Goal: Task Accomplishment & Management: Use online tool/utility

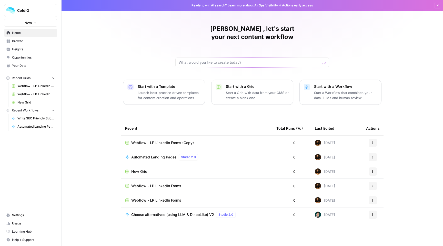
click at [31, 127] on span "Automated Landing Pages" at bounding box center [35, 126] width 37 height 5
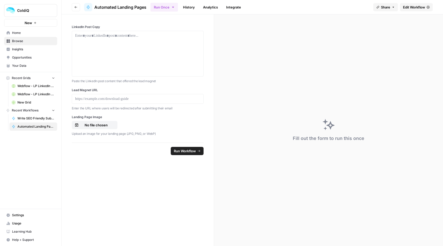
click at [422, 7] on span "Edit Workflow" at bounding box center [414, 7] width 22 height 5
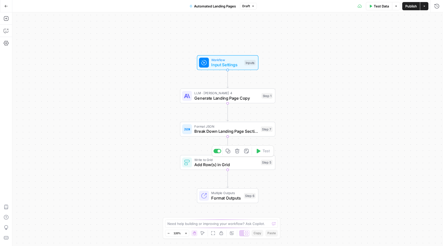
click at [230, 164] on span "Add Row(s) in Grid" at bounding box center [226, 164] width 64 height 6
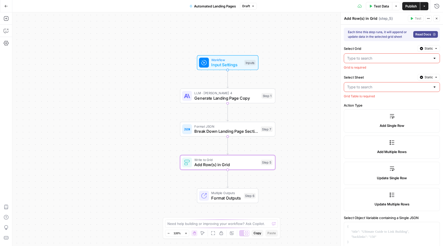
click at [365, 57] on input "Select Grid" at bounding box center [388, 58] width 83 height 5
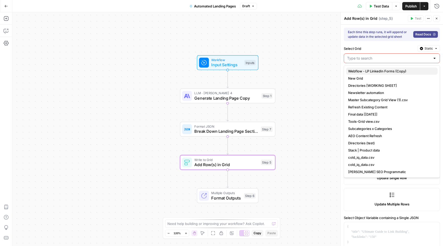
click at [370, 70] on span "Webflow - LP LinkedIn Forms (Copy)" at bounding box center [390, 71] width 85 height 5
type input "Webflow - LP LinkedIn Forms (Copy)"
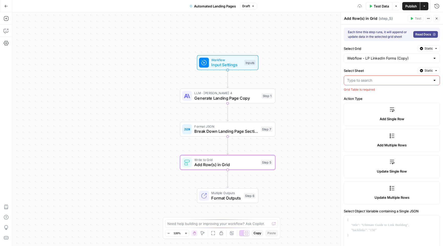
click at [373, 80] on input "Select Sheet" at bounding box center [388, 80] width 83 height 5
click at [371, 93] on span "Sheet 1" at bounding box center [390, 93] width 85 height 5
type input "Sheet 1"
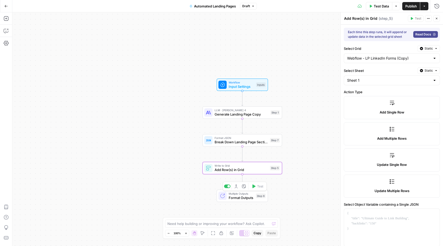
click at [250, 197] on span "Format Outputs" at bounding box center [241, 197] width 25 height 5
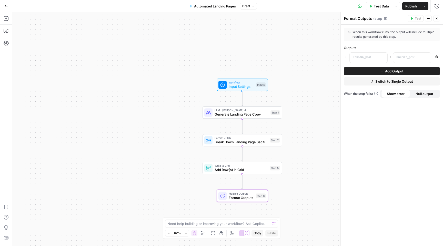
click at [437, 58] on icon "button" at bounding box center [436, 56] width 3 height 3
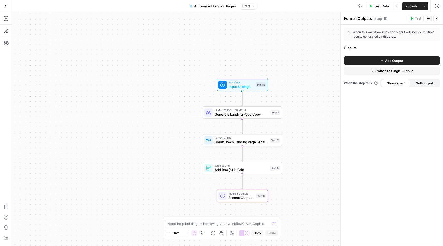
click at [428, 20] on icon "button" at bounding box center [428, 18] width 3 height 3
click at [418, 38] on button "Delete Step" at bounding box center [411, 41] width 36 height 7
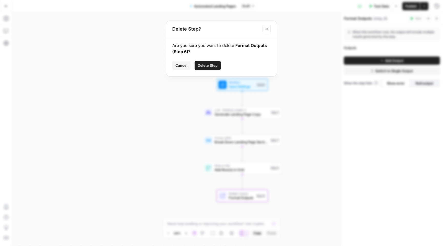
click at [216, 66] on span "Delete Step" at bounding box center [208, 65] width 20 height 5
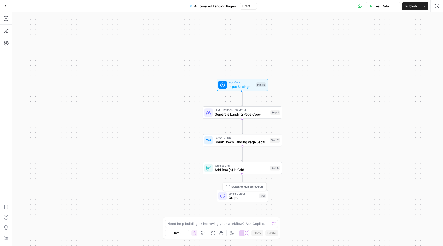
click at [241, 194] on span "Single Output" at bounding box center [243, 193] width 28 height 4
click at [207, 179] on div "Workflow Input Settings Inputs LLM · [PERSON_NAME] 4 Generate Landing Page Copy…" at bounding box center [227, 128] width 431 height 233
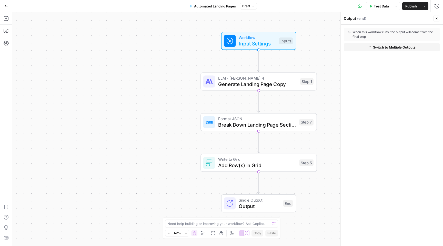
click at [232, 164] on span "Add Row(s) in Grid" at bounding box center [257, 164] width 78 height 7
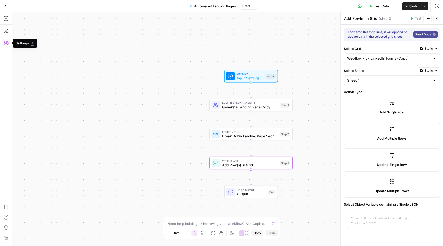
click at [6, 44] on icon "button" at bounding box center [6, 43] width 5 height 5
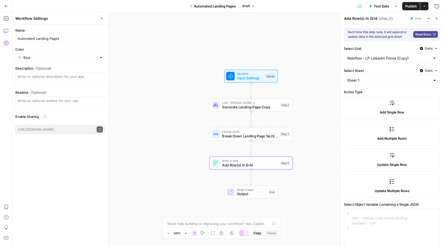
click at [101, 19] on icon "button" at bounding box center [102, 19] width 2 height 2
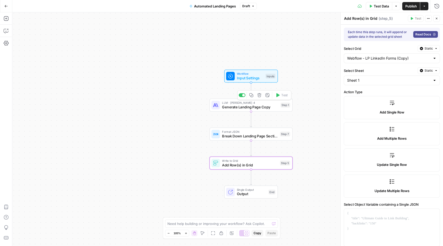
click at [243, 109] on span "Generate Landing Page Copy" at bounding box center [250, 106] width 56 height 5
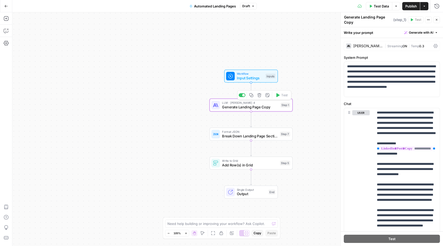
click at [242, 135] on span "Break Down Landing Page Sections" at bounding box center [250, 135] width 56 height 5
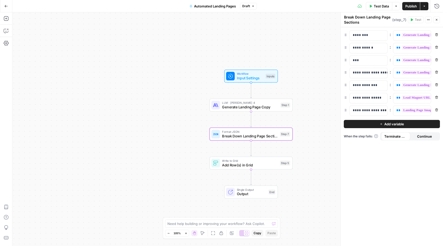
click at [238, 162] on span "Add Row(s) in Grid" at bounding box center [250, 164] width 56 height 5
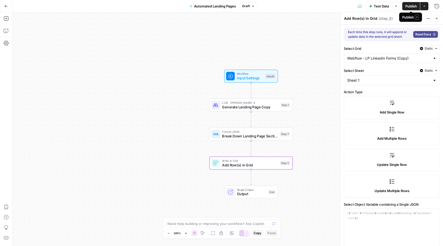
click at [373, 6] on button "Test Data" at bounding box center [379, 6] width 26 height 8
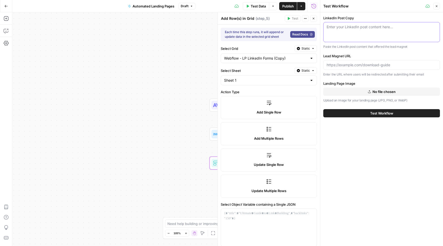
click at [365, 29] on textarea "LinkedIn Post Copy" at bounding box center [382, 26] width 110 height 5
click at [185, 53] on div "Workflow Input Settings Inputs LLM · [PERSON_NAME] 4 Generate Landing Page Copy…" at bounding box center [166, 128] width 308 height 233
click at [7, 32] on icon "button" at bounding box center [6, 30] width 5 height 5
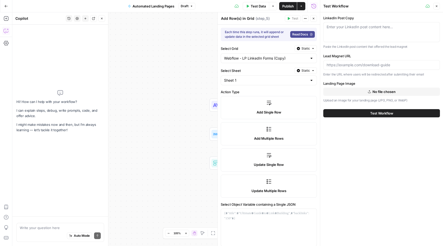
click at [43, 228] on textarea at bounding box center [60, 227] width 81 height 5
type textarea "can"
click at [343, 25] on textarea "LinkedIn Post Copy" at bounding box center [382, 26] width 110 height 5
paste textarea "Loremip-dol SIT am cons. Adi el’s doe tempori U3L etdol magna aliqua eni admi v…"
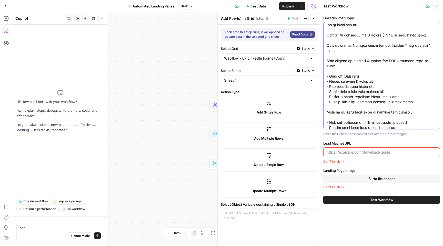
scroll to position [118, 0]
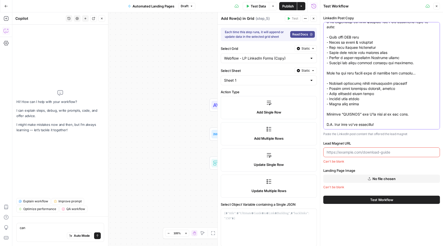
type textarea "Loremip-dol SIT am cons. Adi el’s doe tempori U3L etdol magna aliqua eni admi v…"
click at [344, 152] on input "Lead Magnet URL" at bounding box center [382, 152] width 110 height 5
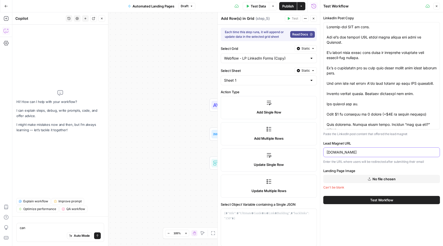
type input "[DOMAIN_NAME]"
click at [341, 181] on button "No file chosen" at bounding box center [382, 179] width 117 height 8
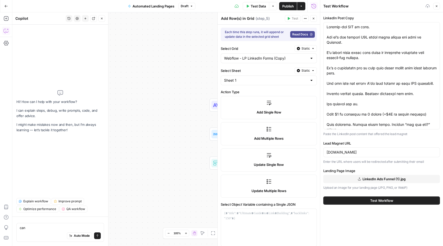
click at [369, 200] on button "Test Workflow" at bounding box center [382, 200] width 117 height 8
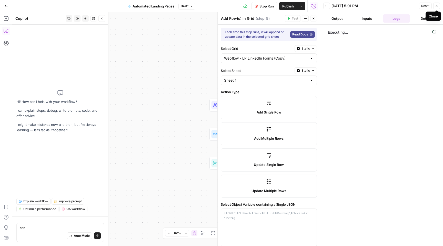
click at [437, 6] on icon "button" at bounding box center [436, 5] width 3 height 3
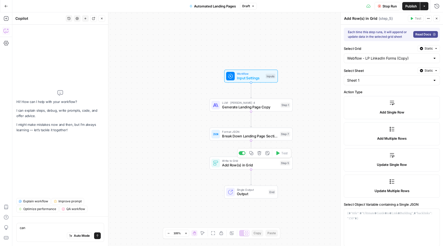
click at [256, 133] on span "Format JSON" at bounding box center [250, 131] width 56 height 4
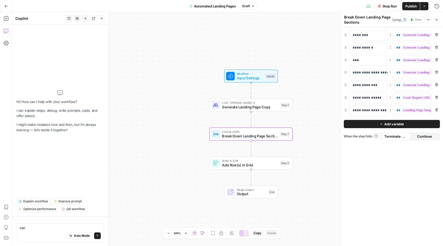
click at [377, 121] on button "Add variable" at bounding box center [392, 124] width 96 height 8
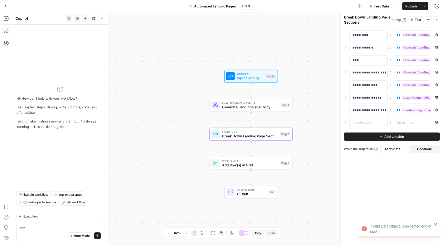
click at [437, 122] on icon "button" at bounding box center [437, 122] width 3 height 3
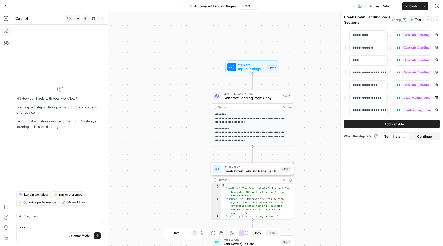
click at [326, 203] on div "**********" at bounding box center [227, 128] width 431 height 233
click at [437, 20] on icon "button" at bounding box center [436, 19] width 3 height 3
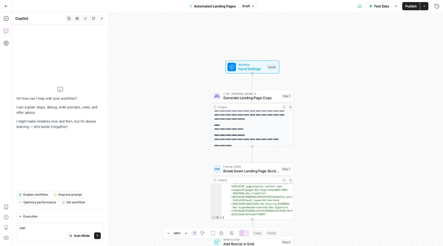
scroll to position [57, 0]
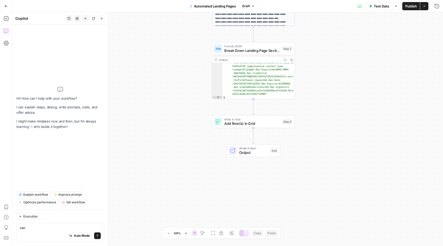
click at [271, 125] on span "Add Row(s) in Grid" at bounding box center [253, 123] width 56 height 5
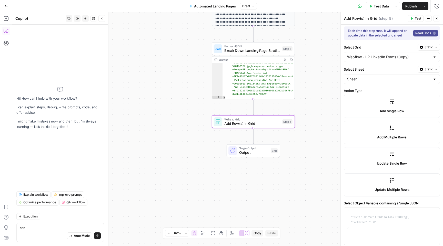
scroll to position [0, 0]
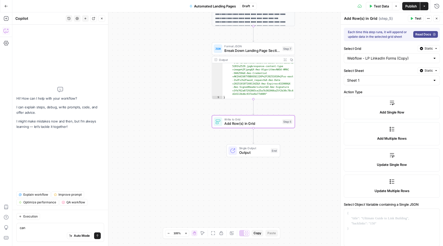
click at [413, 17] on icon "button" at bounding box center [412, 18] width 3 height 3
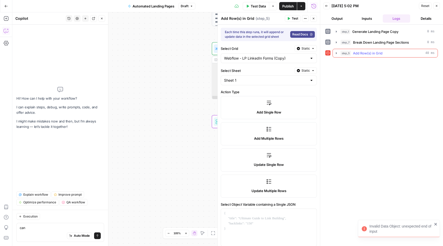
click at [334, 52] on button "step_5 Add Row(s) in Grid 40 ms" at bounding box center [385, 53] width 105 height 8
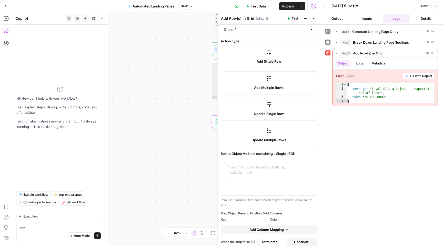
scroll to position [54, 0]
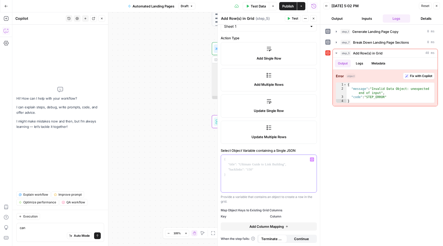
click at [262, 166] on div at bounding box center [269, 173] width 96 height 37
click at [313, 160] on icon "button" at bounding box center [312, 159] width 3 height 2
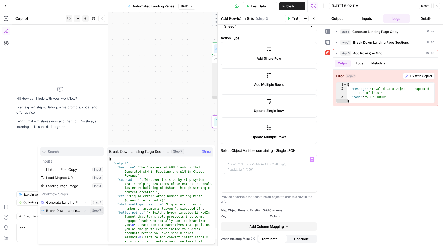
click at [71, 210] on button "Select variable Break Down Landing Page Sections" at bounding box center [72, 210] width 64 height 8
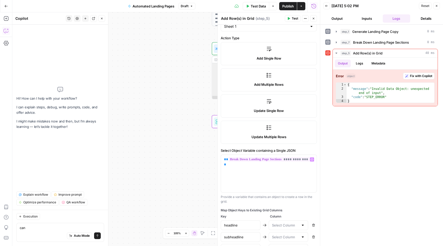
click at [437, 7] on icon "button" at bounding box center [436, 5] width 3 height 3
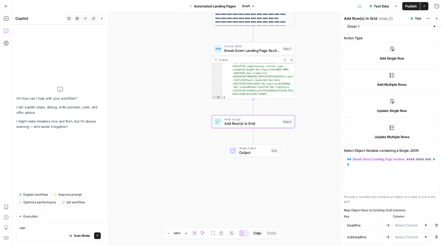
click at [416, 19] on span "Test" at bounding box center [418, 18] width 6 height 5
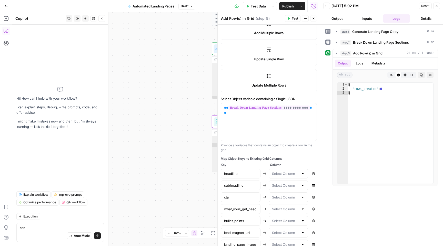
scroll to position [134, 0]
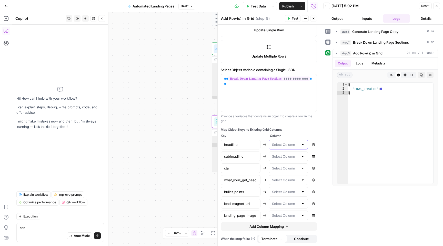
click at [288, 145] on input "text" at bounding box center [285, 144] width 27 height 5
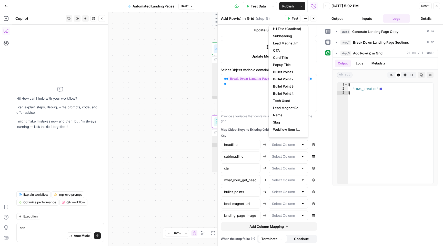
scroll to position [0, 0]
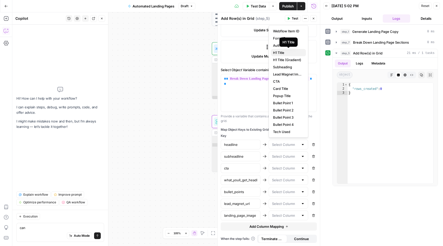
click at [284, 53] on span "H1 Title" at bounding box center [287, 52] width 29 height 5
type input "H1 Title"
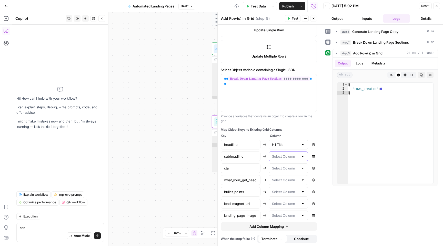
click at [285, 158] on input "text" at bounding box center [285, 156] width 27 height 5
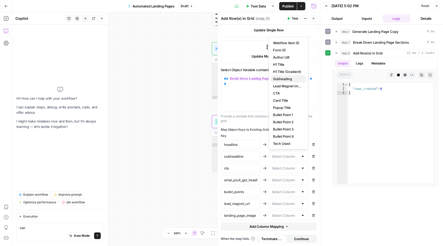
click at [287, 79] on span "Subheading" at bounding box center [287, 78] width 29 height 5
type input "Subheading"
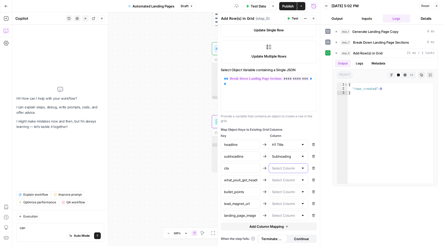
click at [283, 169] on input "text" at bounding box center [285, 167] width 27 height 5
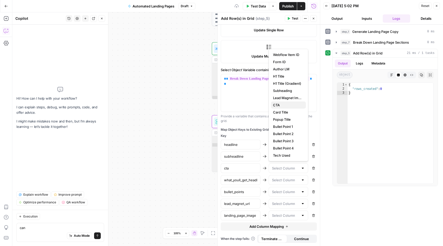
click at [283, 104] on span "CTA" at bounding box center [287, 104] width 29 height 5
type input "CTA"
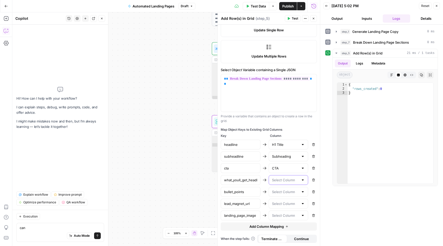
click at [282, 181] on input "text" at bounding box center [285, 179] width 27 height 5
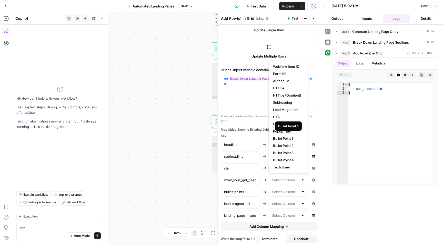
scroll to position [9, 0]
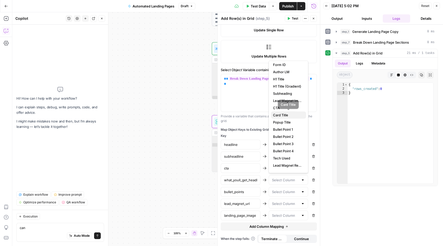
click at [289, 115] on span "Card Title" at bounding box center [287, 114] width 29 height 5
type input "Card Title"
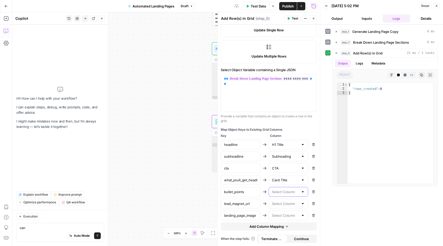
click at [283, 191] on input "text" at bounding box center [285, 191] width 27 height 5
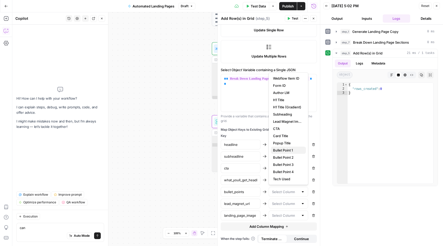
click at [287, 150] on span "Bullet Point 1" at bounding box center [287, 150] width 29 height 5
type input "Bullet Point 1"
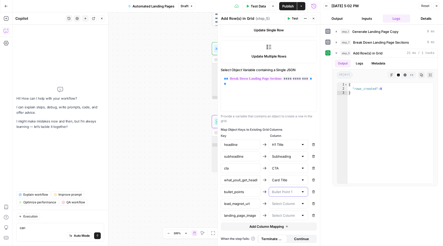
click at [294, 193] on input "text" at bounding box center [285, 191] width 27 height 5
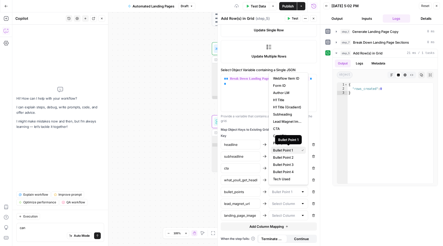
click at [283, 149] on span "Bullet Point 1" at bounding box center [285, 150] width 24 height 5
type input "Bullet Point 1"
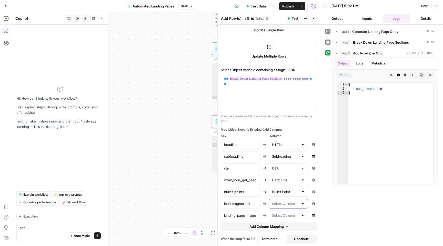
click at [280, 203] on input "text" at bounding box center [285, 203] width 27 height 5
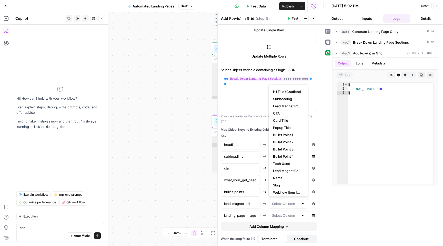
scroll to position [31, 0]
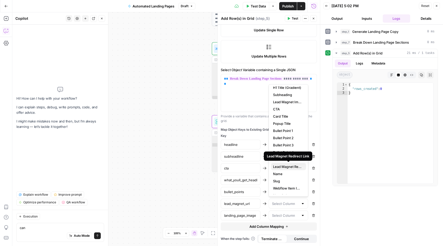
click at [285, 167] on span "Lead Magnet Redirect Link" at bounding box center [287, 166] width 29 height 5
type input "Lead Magnet Redirect Link"
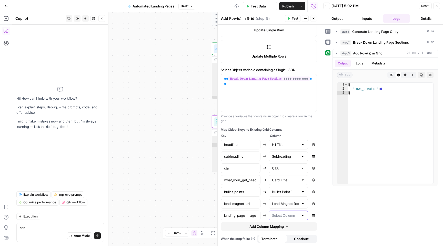
click at [281, 217] on input "text" at bounding box center [285, 215] width 27 height 5
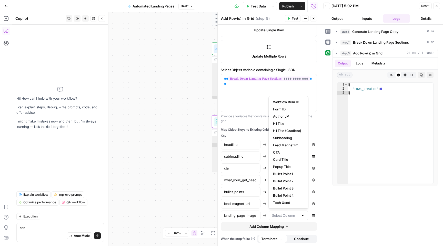
scroll to position [2, 0]
click at [291, 144] on span "Lead Magnet Image" at bounding box center [287, 142] width 29 height 5
type input "Lead Magnet Image"
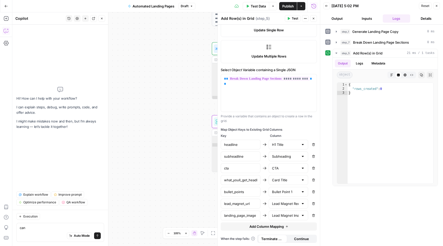
click at [292, 20] on span "Test" at bounding box center [295, 18] width 6 height 5
click at [180, 96] on div "**********" at bounding box center [166, 128] width 308 height 233
click at [437, 5] on icon "button" at bounding box center [436, 5] width 3 height 3
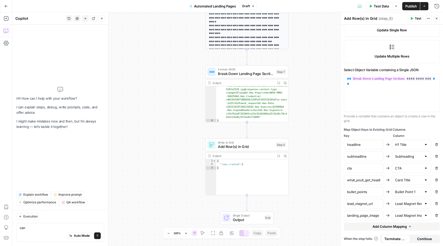
type textarea "**********"
click at [264, 99] on div ""landing_page_image" : "[URL] -[URL] /eu0y08l895vi3nxkfh5kwvzow6zb?response -co…" at bounding box center [252, 109] width 72 height 99
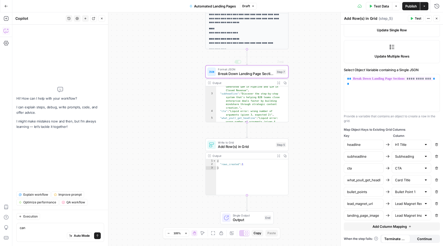
scroll to position [0, 0]
click at [261, 31] on p "**********" at bounding box center [247, 38] width 76 height 16
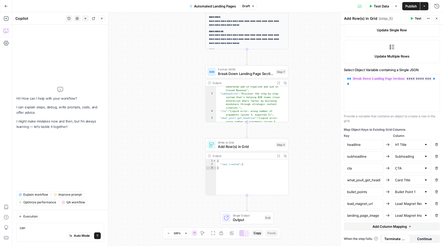
click at [259, 29] on div "**********" at bounding box center [247, 61] width 83 height 96
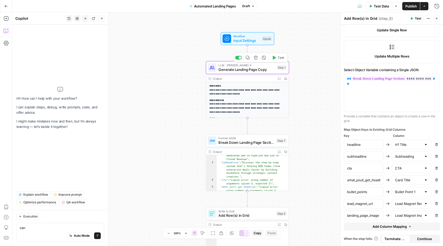
click at [255, 83] on div "**********" at bounding box center [247, 130] width 83 height 96
click at [257, 69] on span "Generate Landing Page Copy" at bounding box center [247, 69] width 56 height 5
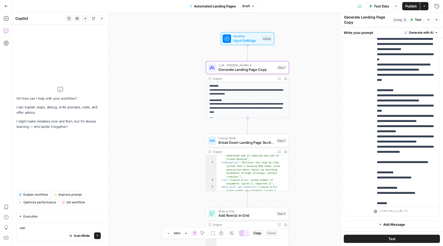
scroll to position [143, 0]
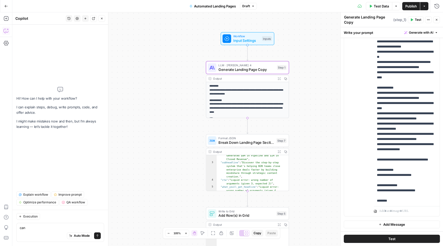
click at [260, 141] on span "Break Down Landing Page Sections" at bounding box center [247, 142] width 56 height 5
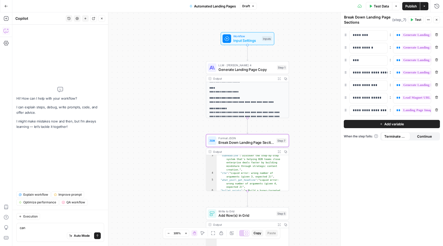
scroll to position [17, 0]
click at [246, 86] on p "**********" at bounding box center [248, 90] width 76 height 8
click at [245, 90] on p "**********" at bounding box center [248, 90] width 76 height 8
click at [242, 107] on p "**********" at bounding box center [248, 126] width 76 height 39
click at [238, 67] on span "Generate Landing Page Copy" at bounding box center [247, 69] width 56 height 5
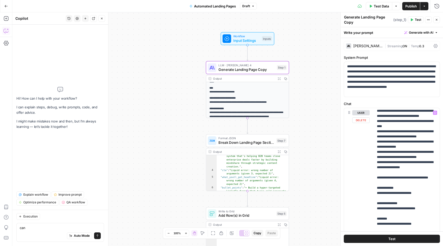
scroll to position [239, 0]
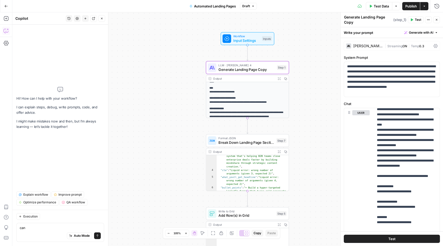
click at [250, 146] on div "Format JSON Break Down Landing Page Sections Step 7 Copy step Delete step Add N…" at bounding box center [247, 140] width 83 height 13
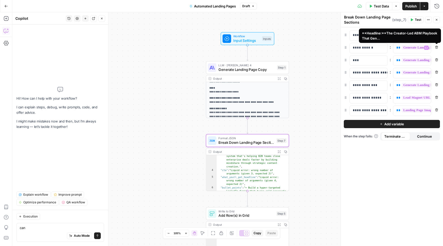
click at [409, 47] on span "**********" at bounding box center [438, 47] width 73 height 4
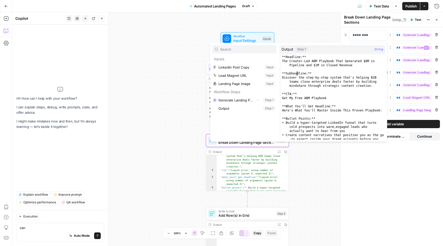
click at [296, 75] on div "**Headline:** The Creator-Led ABM Playbook That Generated $8M in Pipeline and $…" at bounding box center [333, 105] width 104 height 101
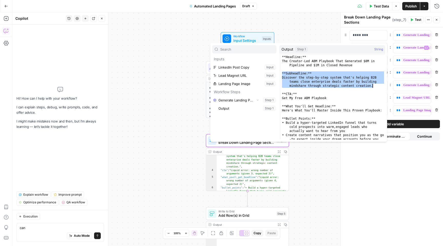
drag, startPoint x: 282, startPoint y: 73, endPoint x: 381, endPoint y: 87, distance: 99.8
click at [381, 87] on div "**********" at bounding box center [333, 97] width 104 height 85
type textarea "**********"
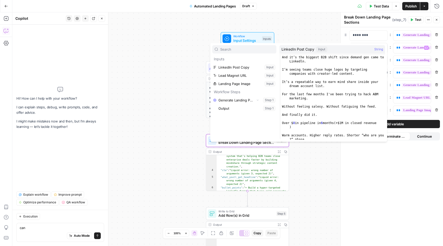
scroll to position [11, 0]
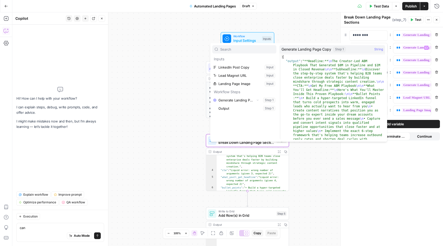
click at [310, 33] on div "**********" at bounding box center [227, 128] width 431 height 233
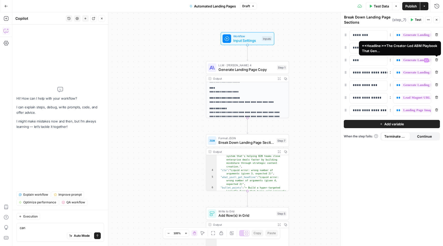
click at [404, 60] on span "**********" at bounding box center [438, 60] width 73 height 4
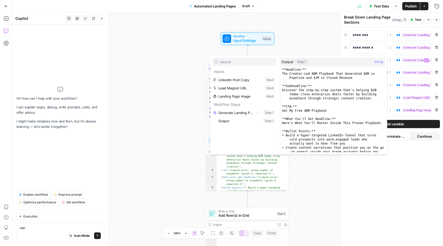
click at [404, 53] on div "**********" at bounding box center [392, 72] width 96 height 85
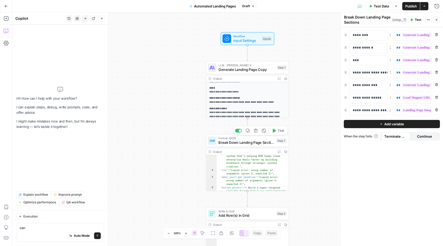
click at [252, 144] on span "Break Down Landing Page Sections" at bounding box center [247, 142] width 56 height 5
type textarea "**********"
click at [247, 164] on div ""subheadline" : "Discover the step-by-step system that's helping B2B teams clos…" at bounding box center [253, 202] width 72 height 102
click at [245, 153] on div "Output" at bounding box center [243, 151] width 61 height 4
click at [246, 141] on span "Break Down Landing Page Sections" at bounding box center [247, 142] width 56 height 5
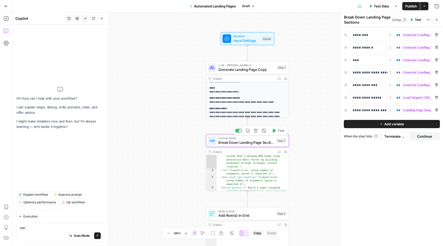
click at [250, 152] on div "Output" at bounding box center [243, 151] width 61 height 4
click at [250, 141] on span "Break Down Landing Page Sections" at bounding box center [247, 142] width 56 height 5
click at [315, 128] on div "**********" at bounding box center [227, 128] width 431 height 233
click at [261, 165] on div ""subheadline" : "Discover the step-by-step system that's helping B2B teams clos…" at bounding box center [253, 202] width 72 height 102
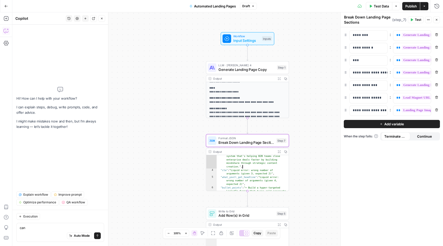
click at [260, 148] on div "Output Expand Output Copy" at bounding box center [247, 151] width 83 height 7
click at [439, 19] on button "Close" at bounding box center [437, 19] width 7 height 7
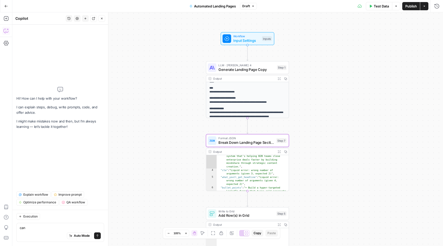
click at [258, 98] on p "**********" at bounding box center [248, 100] width 76 height 8
click at [254, 79] on div "Output" at bounding box center [243, 78] width 61 height 4
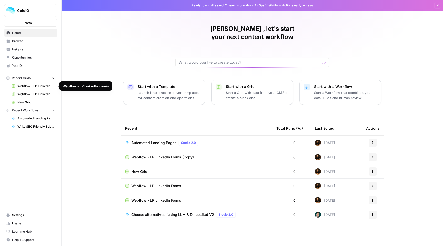
click at [150, 154] on span "Webflow - LP LinkedIn Forms (Copy)" at bounding box center [162, 156] width 63 height 5
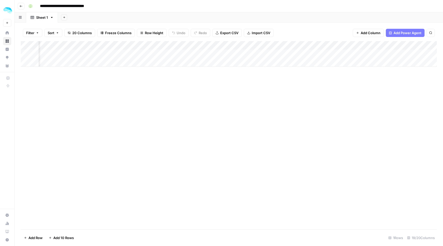
scroll to position [0, 66]
click at [92, 46] on div "Add Column" at bounding box center [229, 54] width 416 height 26
click at [89, 57] on input "H1 Title" at bounding box center [99, 57] width 52 height 5
drag, startPoint x: 89, startPoint y: 57, endPoint x: 67, endPoint y: 56, distance: 21.8
click at [67, 56] on body "**********" at bounding box center [221, 123] width 443 height 246
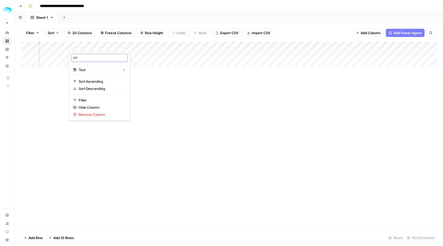
type input "H"
type input "Headline"
click at [157, 85] on div "Add Column" at bounding box center [229, 135] width 416 height 188
click at [272, 55] on div "Add Column" at bounding box center [229, 54] width 416 height 26
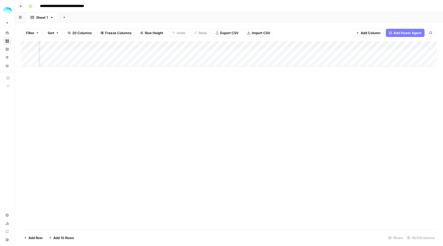
click at [272, 55] on div "Add Column" at bounding box center [229, 54] width 416 height 26
click at [276, 75] on div "Add Column" at bounding box center [229, 135] width 416 height 188
click at [224, 53] on div "Add Column" at bounding box center [229, 54] width 416 height 26
click at [221, 95] on div "Add Column" at bounding box center [229, 135] width 416 height 188
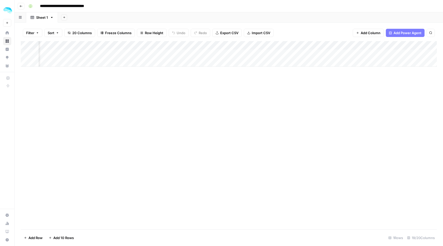
scroll to position [0, 216]
